Goal: Task Accomplishment & Management: Manage account settings

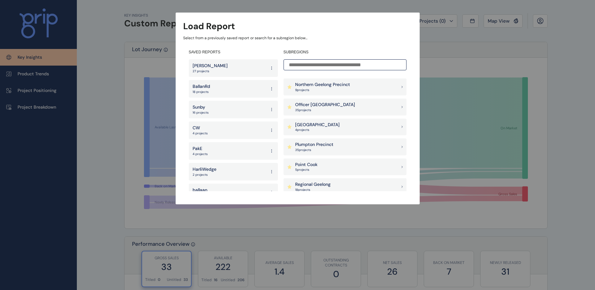
scroll to position [470, 0]
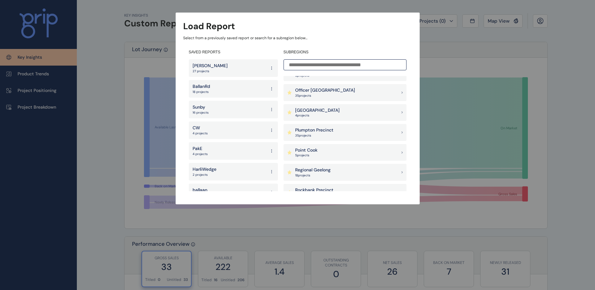
click at [334, 112] on div "Pakenham East 4 project s" at bounding box center [344, 112] width 123 height 17
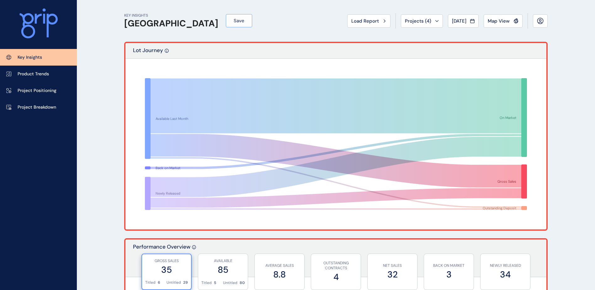
click at [226, 23] on button "Save" at bounding box center [239, 20] width 26 height 13
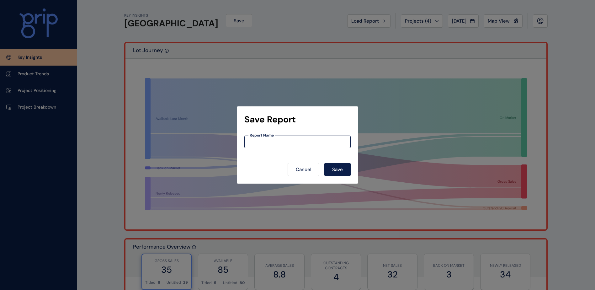
click at [267, 141] on input at bounding box center [298, 141] width 106 height 5
type input "*******"
click at [332, 171] on button "Save" at bounding box center [337, 169] width 26 height 13
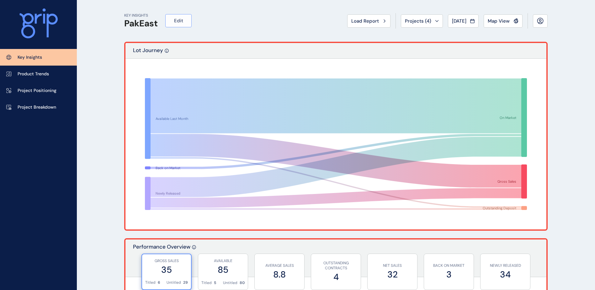
click at [177, 23] on span "Edit" at bounding box center [178, 21] width 9 height 6
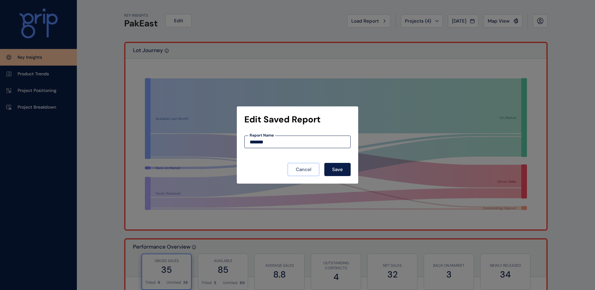
click at [304, 174] on button "Cancel" at bounding box center [304, 169] width 32 height 13
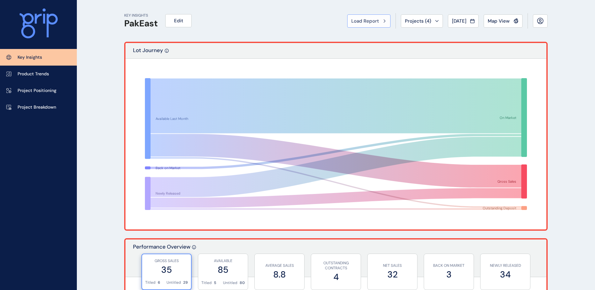
click at [353, 23] on span "Load Report" at bounding box center [365, 21] width 28 height 6
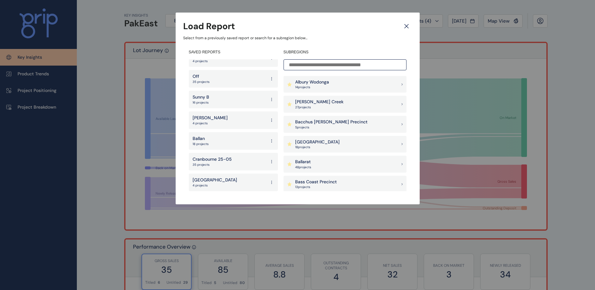
scroll to position [125, 0]
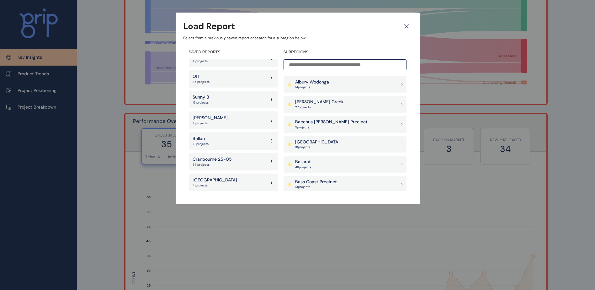
click at [269, 182] on icon at bounding box center [271, 182] width 5 height 11
click at [252, 213] on button "Delete" at bounding box center [249, 213] width 40 height 10
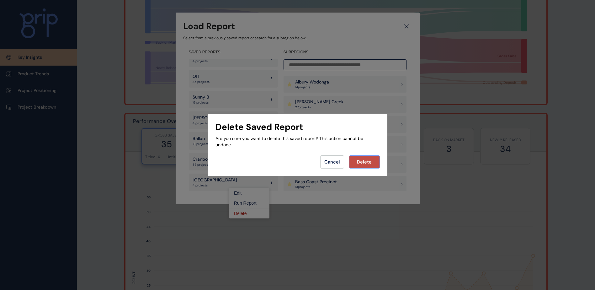
click at [368, 160] on span "Delete" at bounding box center [364, 162] width 15 height 6
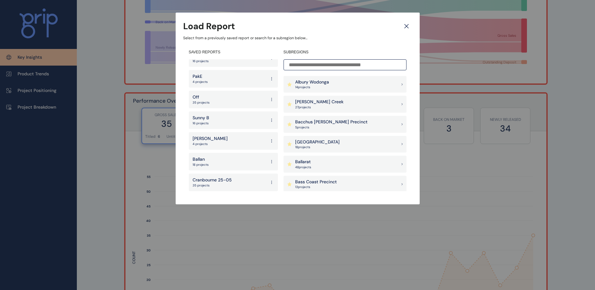
scroll to position [157, 0]
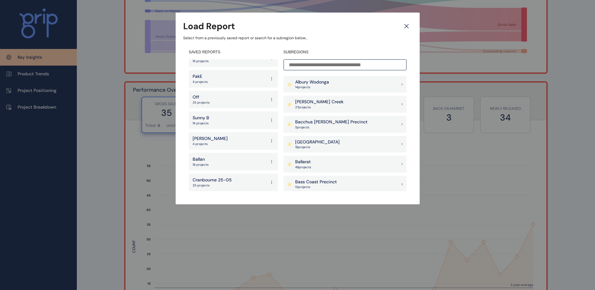
click at [269, 182] on icon at bounding box center [271, 182] width 5 height 11
click at [251, 213] on button "Delete" at bounding box center [249, 213] width 40 height 10
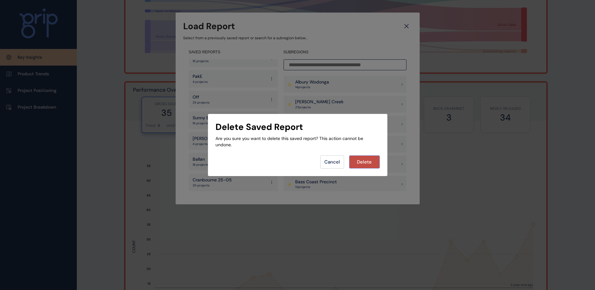
click at [366, 160] on span "Delete" at bounding box center [364, 162] width 15 height 6
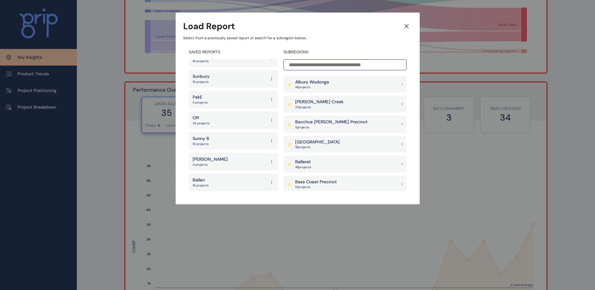
scroll to position [155, 0]
click at [269, 182] on icon at bounding box center [271, 182] width 5 height 11
click at [257, 212] on button "Delete" at bounding box center [249, 213] width 40 height 10
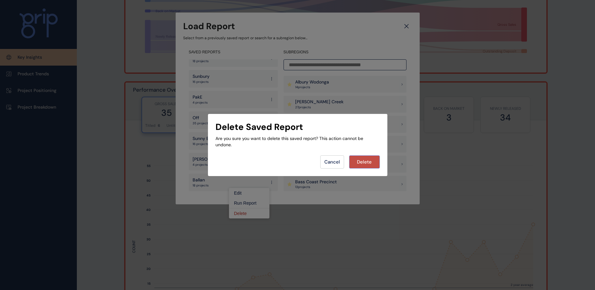
click at [367, 161] on span "Delete" at bounding box center [364, 162] width 15 height 6
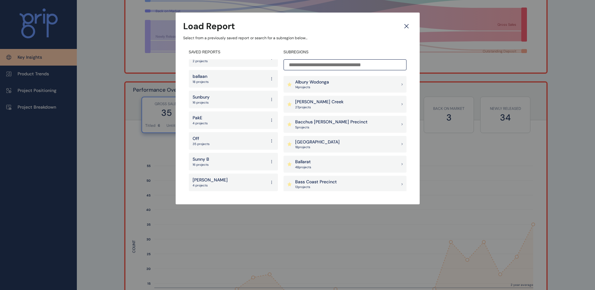
scroll to position [134, 0]
click at [269, 183] on icon at bounding box center [271, 182] width 5 height 11
click at [257, 212] on button "Delete" at bounding box center [249, 213] width 40 height 10
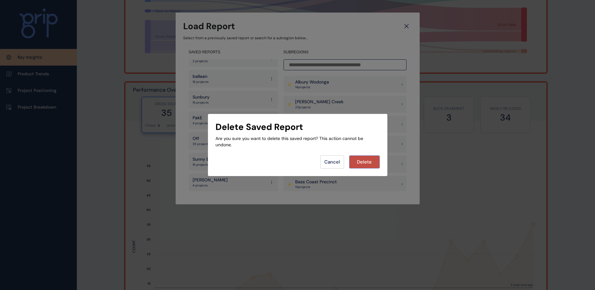
click at [364, 163] on span "Delete" at bounding box center [364, 162] width 15 height 6
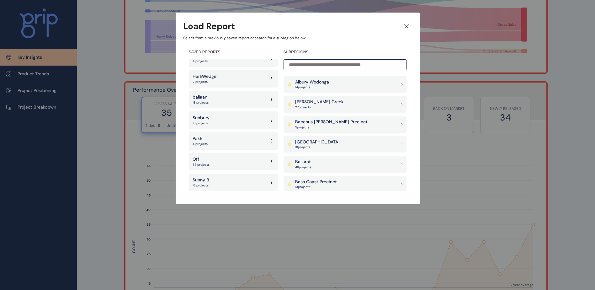
scroll to position [114, 0]
click at [269, 181] on icon at bounding box center [271, 182] width 5 height 11
click at [251, 214] on button "Delete" at bounding box center [249, 213] width 40 height 10
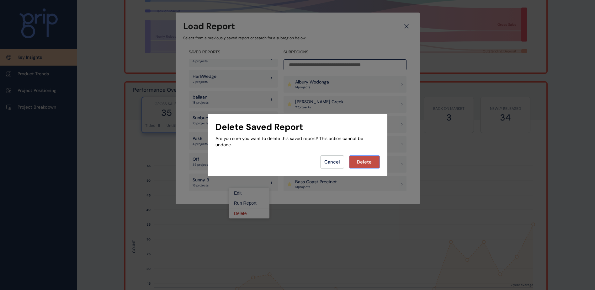
click at [362, 161] on span "Delete" at bounding box center [364, 162] width 15 height 6
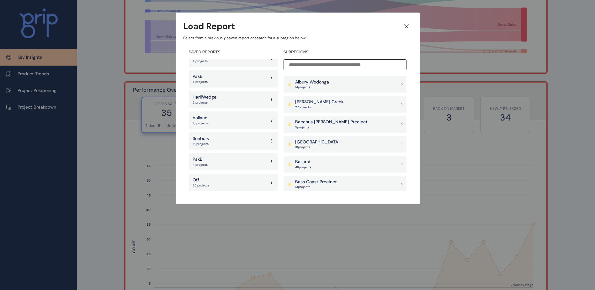
click at [269, 183] on icon at bounding box center [271, 182] width 5 height 11
click at [253, 213] on button "Delete" at bounding box center [249, 213] width 40 height 10
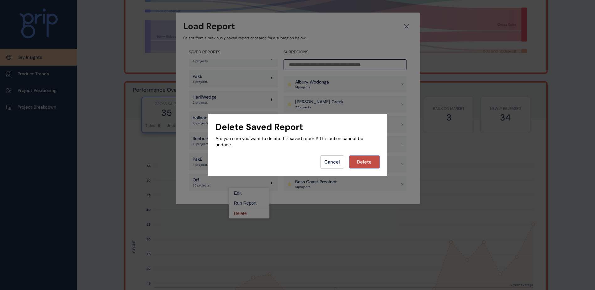
click at [364, 163] on span "Delete" at bounding box center [364, 162] width 15 height 6
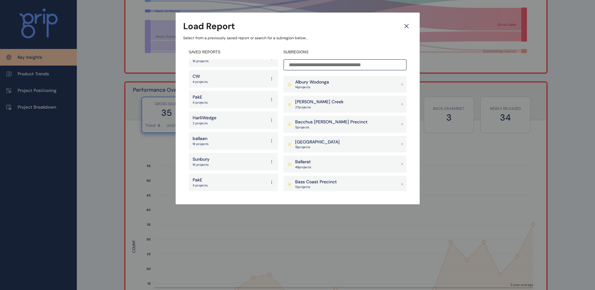
scroll to position [72, 0]
click at [269, 183] on icon at bounding box center [271, 182] width 5 height 11
click at [258, 213] on button "Delete" at bounding box center [249, 213] width 40 height 10
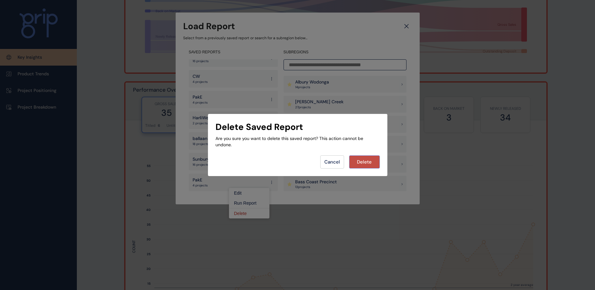
click at [367, 165] on span "Delete" at bounding box center [364, 162] width 15 height 6
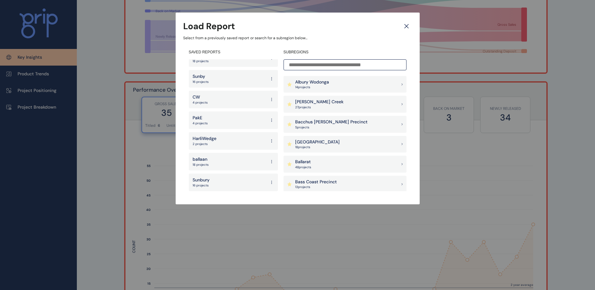
scroll to position [51, 0]
click at [269, 180] on icon at bounding box center [271, 182] width 5 height 11
click at [253, 212] on button "Delete" at bounding box center [249, 213] width 40 height 10
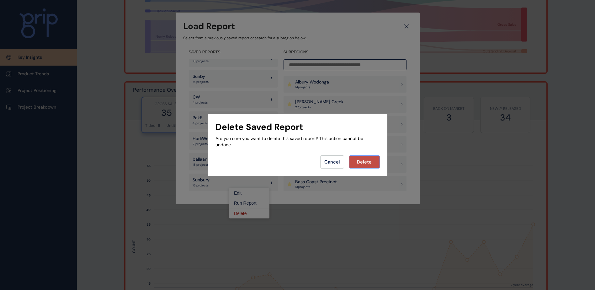
click at [362, 162] on span "Delete" at bounding box center [364, 162] width 15 height 6
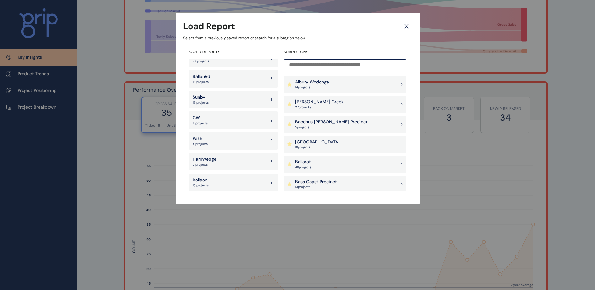
drag, startPoint x: 266, startPoint y: 183, endPoint x: 262, endPoint y: 185, distance: 3.9
click at [269, 183] on icon at bounding box center [271, 182] width 5 height 11
click at [249, 211] on button "Delete" at bounding box center [249, 213] width 40 height 10
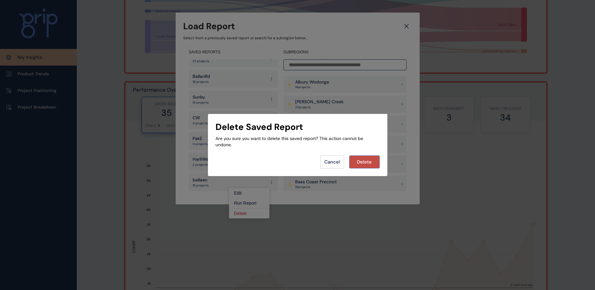
click at [357, 159] on button "Delete" at bounding box center [364, 161] width 31 height 13
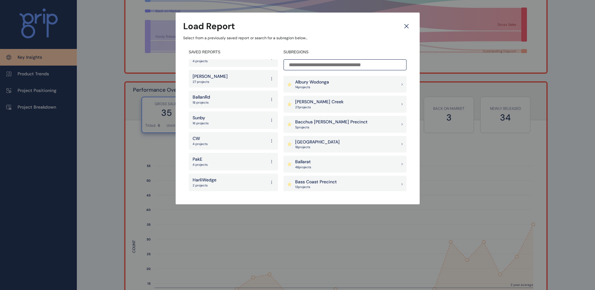
click at [271, 162] on icon at bounding box center [271, 162] width 0 height 0
click at [262, 195] on button "Delete" at bounding box center [249, 192] width 40 height 10
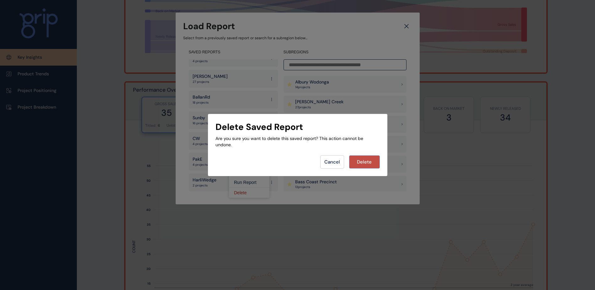
click at [366, 158] on button "Delete" at bounding box center [364, 161] width 31 height 13
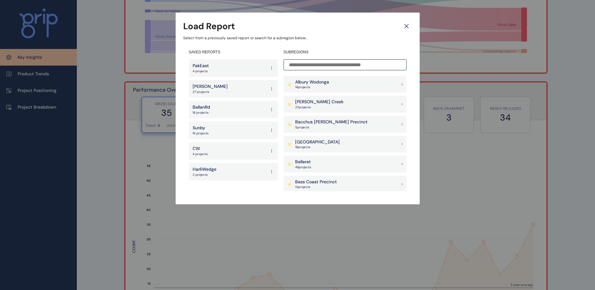
scroll to position [0, 0]
click at [272, 151] on icon at bounding box center [271, 150] width 5 height 11
click at [260, 182] on button "Delete" at bounding box center [254, 182] width 40 height 10
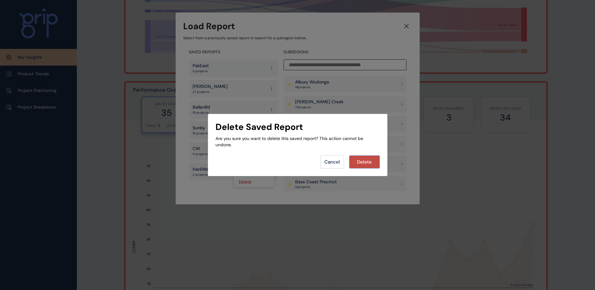
click at [357, 165] on button "Delete" at bounding box center [364, 161] width 31 height 13
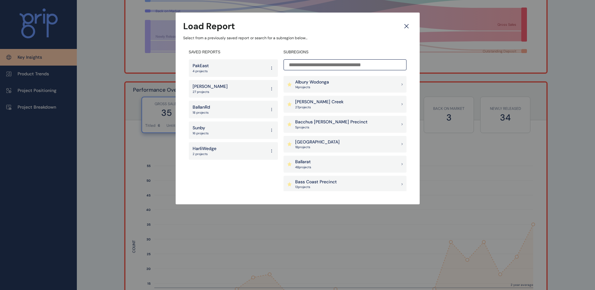
click at [272, 130] on icon at bounding box center [271, 129] width 5 height 11
click at [268, 162] on button "Delete" at bounding box center [254, 161] width 40 height 10
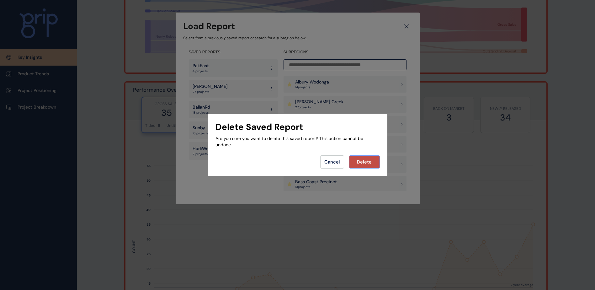
click at [354, 160] on button "Delete" at bounding box center [364, 161] width 31 height 13
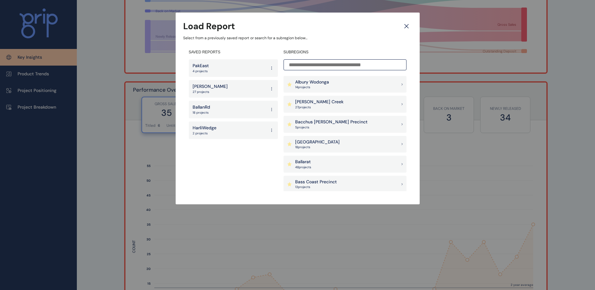
click at [272, 109] on icon at bounding box center [271, 109] width 5 height 11
click at [265, 141] on button "Delete" at bounding box center [254, 140] width 40 height 10
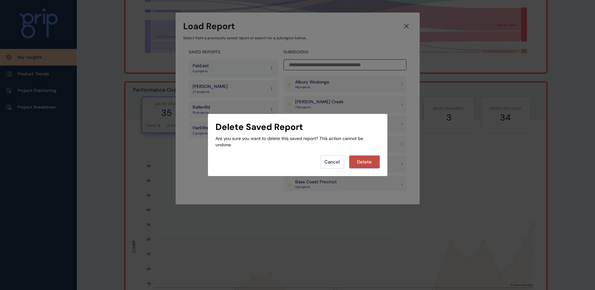
click at [363, 160] on span "Delete" at bounding box center [364, 162] width 15 height 6
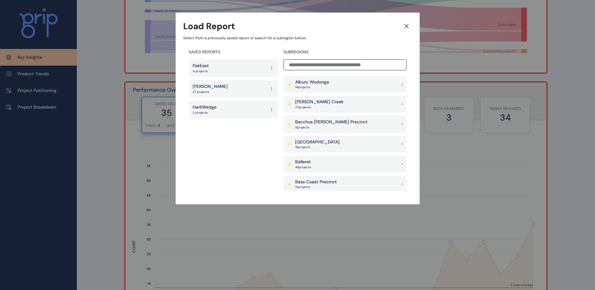
click at [274, 90] on div "[PERSON_NAME] 27 projects" at bounding box center [233, 89] width 89 height 18
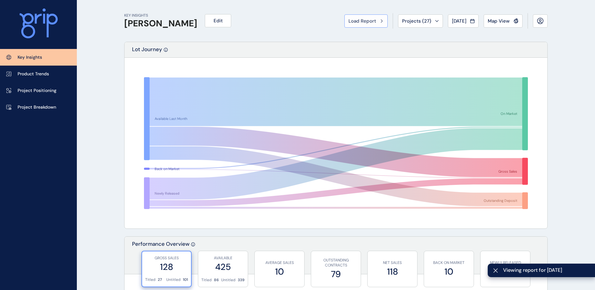
click at [352, 23] on span "Load Report" at bounding box center [362, 21] width 28 height 6
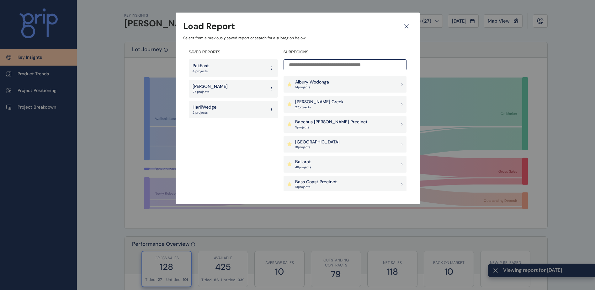
click at [227, 69] on div "PakEast 4 projects" at bounding box center [233, 68] width 89 height 18
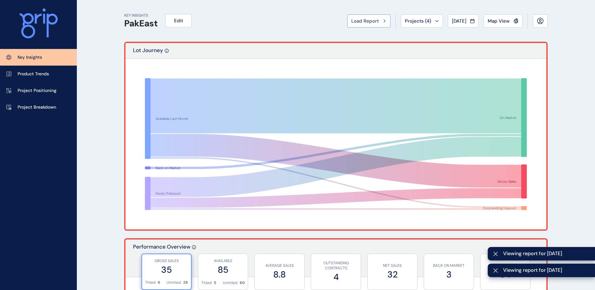
click at [359, 23] on span "Load Report" at bounding box center [365, 21] width 28 height 6
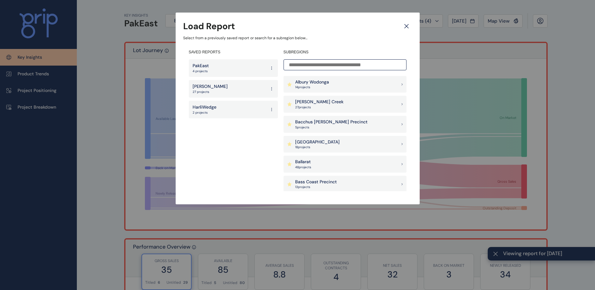
click at [272, 90] on icon at bounding box center [271, 90] width 0 height 0
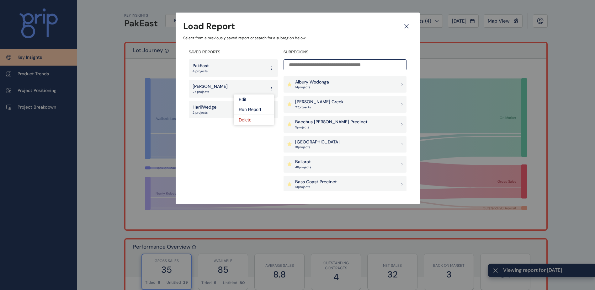
click at [260, 121] on button "Delete" at bounding box center [254, 119] width 40 height 10
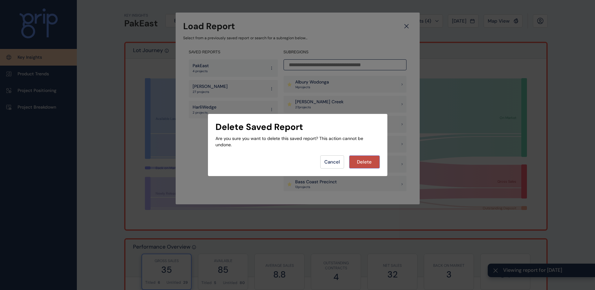
click at [369, 161] on span "Delete" at bounding box center [364, 162] width 15 height 6
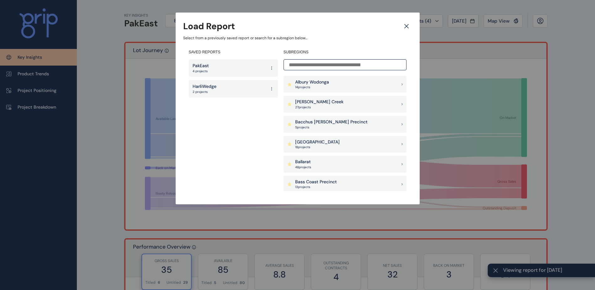
click at [107, 105] on div "Load Report Select from a previously saved report or search for a subregion bel…" at bounding box center [297, 96] width 595 height 192
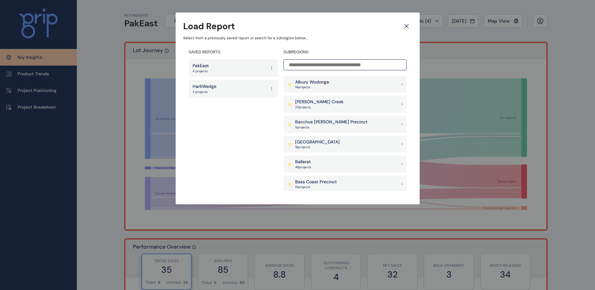
click at [208, 66] on p "PakEast" at bounding box center [201, 66] width 16 height 6
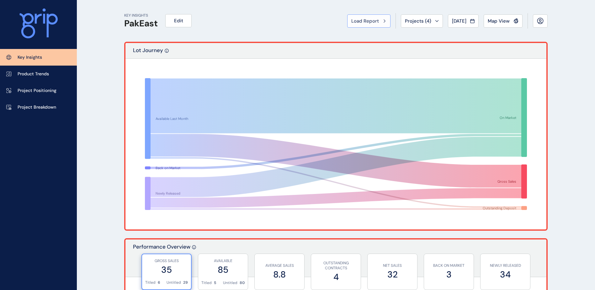
click at [366, 26] on button "Load Report" at bounding box center [368, 20] width 43 height 13
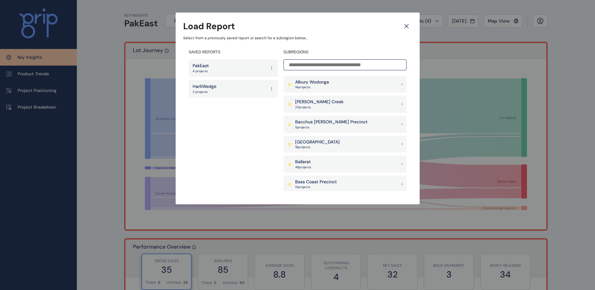
click at [408, 26] on icon at bounding box center [406, 26] width 11 height 11
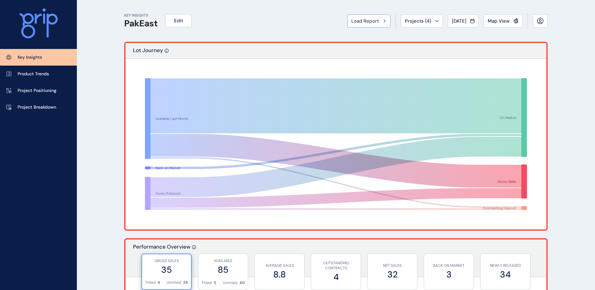
click at [353, 22] on span "Load Report" at bounding box center [365, 21] width 28 height 6
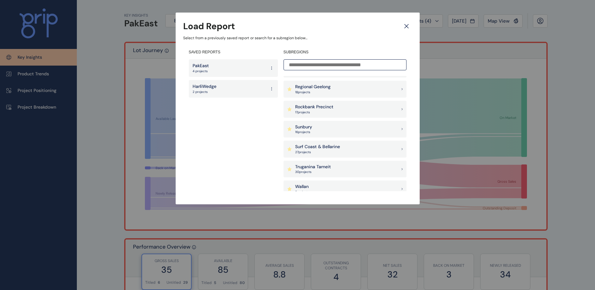
scroll to position [561, 0]
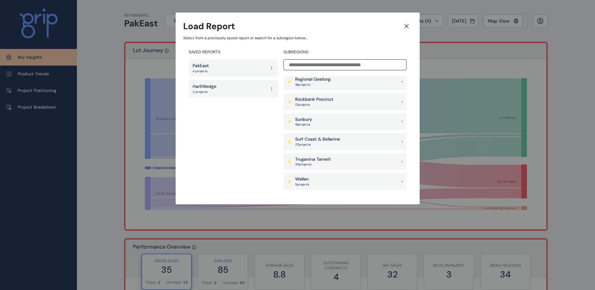
click at [334, 124] on div "Sunbury 16 project s" at bounding box center [344, 121] width 123 height 17
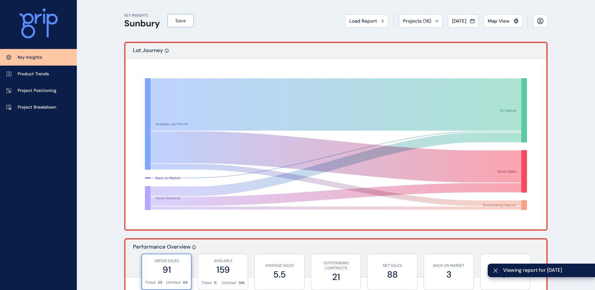
click at [184, 25] on button "Save" at bounding box center [180, 20] width 26 height 13
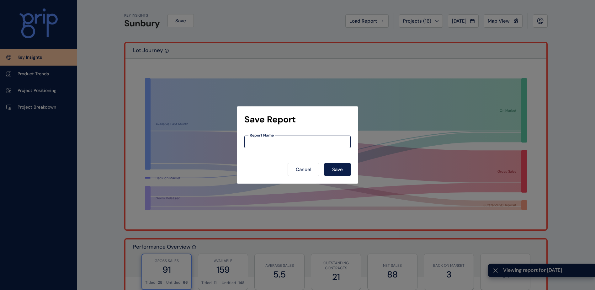
click at [280, 140] on input at bounding box center [298, 141] width 106 height 5
type input "****"
click at [343, 167] on button "Save" at bounding box center [337, 169] width 26 height 13
